Goal: Navigation & Orientation: Find specific page/section

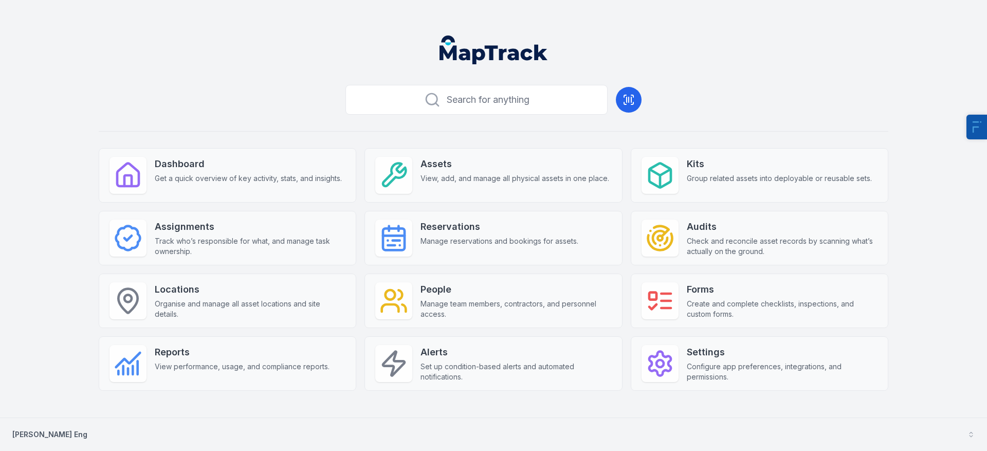
click at [67, 429] on button "[PERSON_NAME] Eng" at bounding box center [493, 434] width 987 height 33
click at [64, 442] on button "[PERSON_NAME] Eng" at bounding box center [493, 434] width 987 height 33
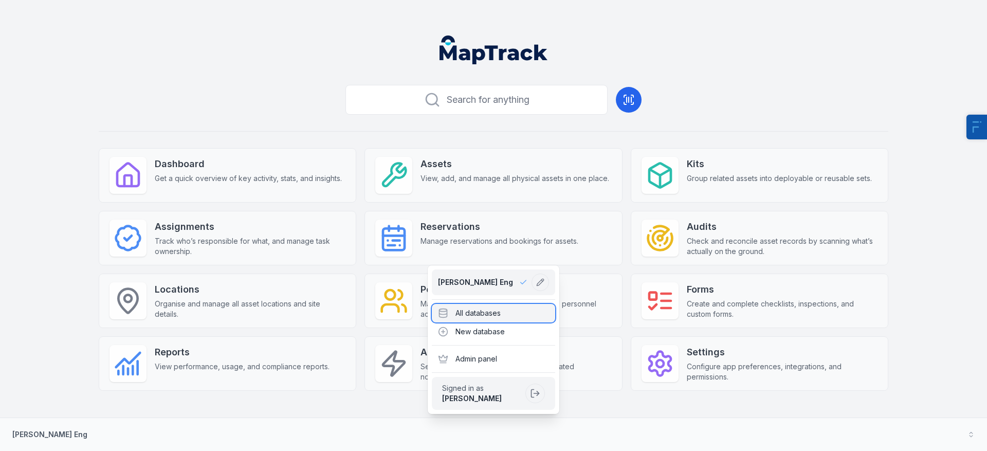
click at [533, 316] on div "All databases" at bounding box center [493, 313] width 123 height 19
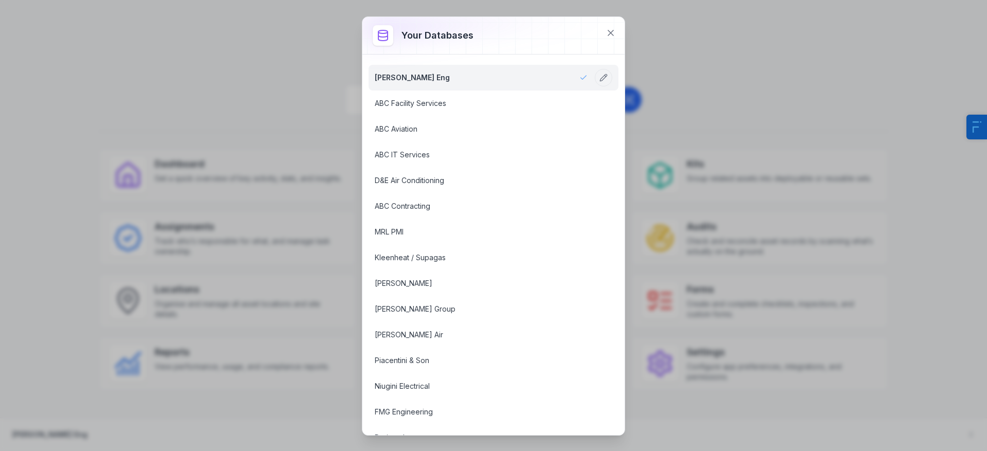
scroll to position [720, 0]
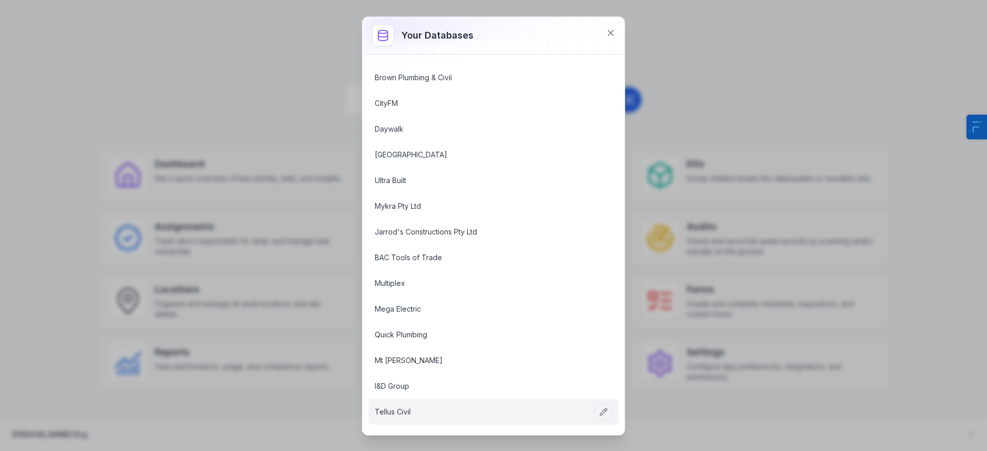
click at [410, 411] on link "Tellus Civil" at bounding box center [481, 412] width 213 height 10
